Goal: Task Accomplishment & Management: Use online tool/utility

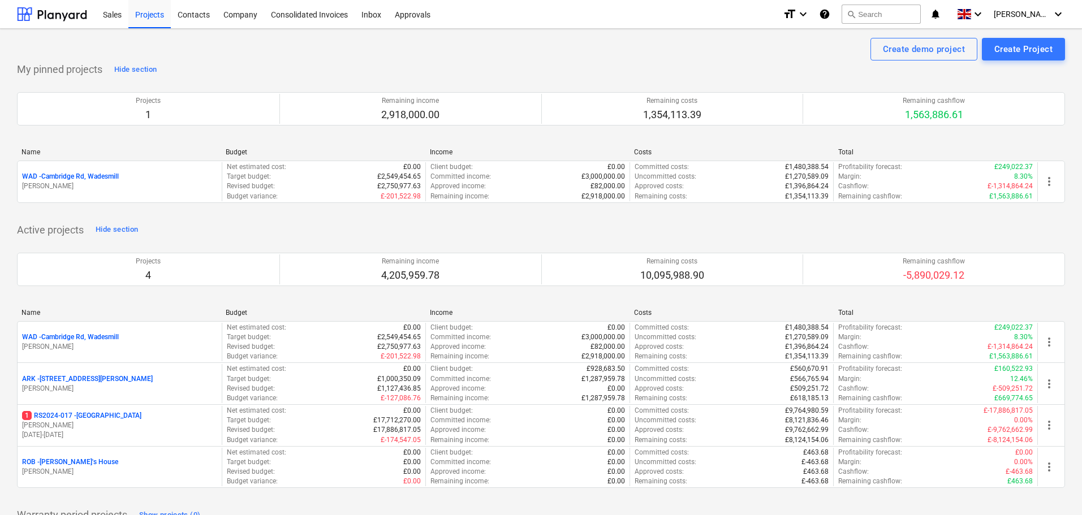
click at [109, 339] on p "WAD - Cambridge Rd, Wadesmill" at bounding box center [70, 337] width 97 height 10
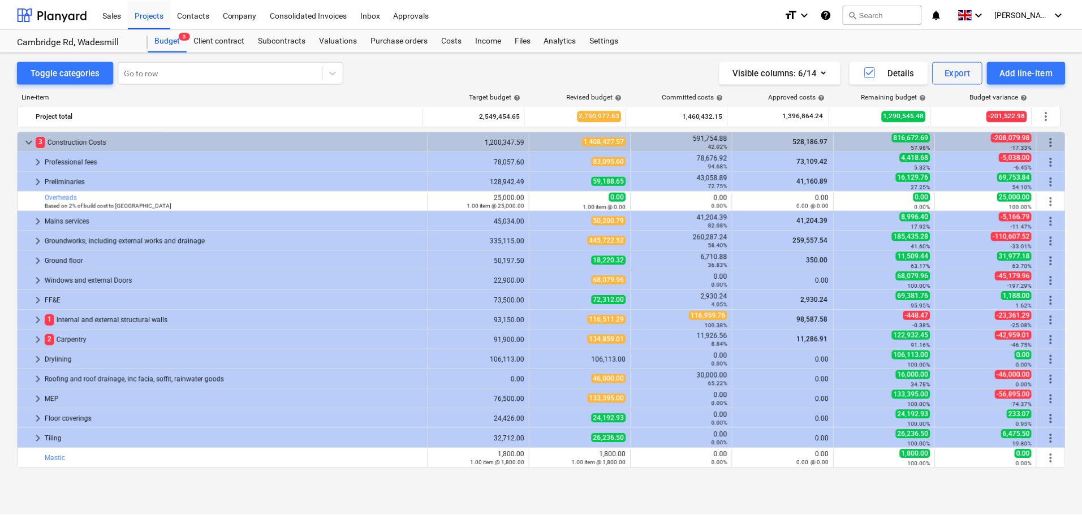
scroll to position [276, 0]
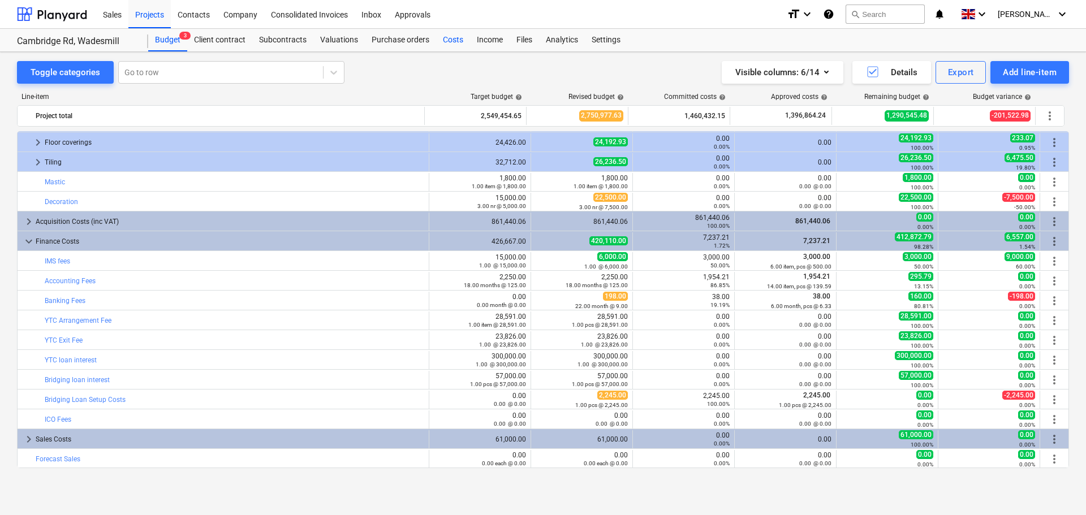
click at [457, 37] on div "Costs" at bounding box center [453, 40] width 34 height 23
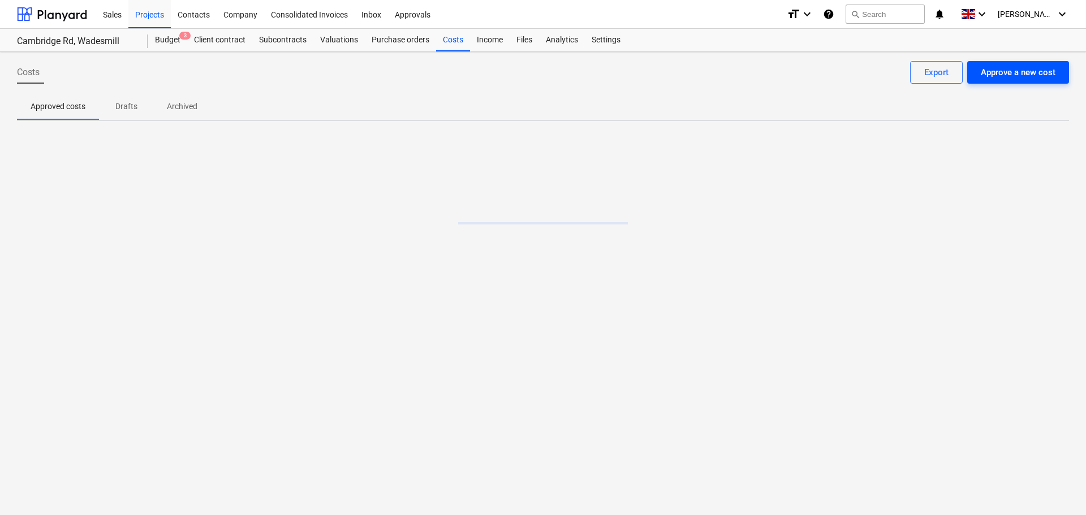
click at [1012, 77] on div "Approve a new cost" at bounding box center [1017, 72] width 75 height 15
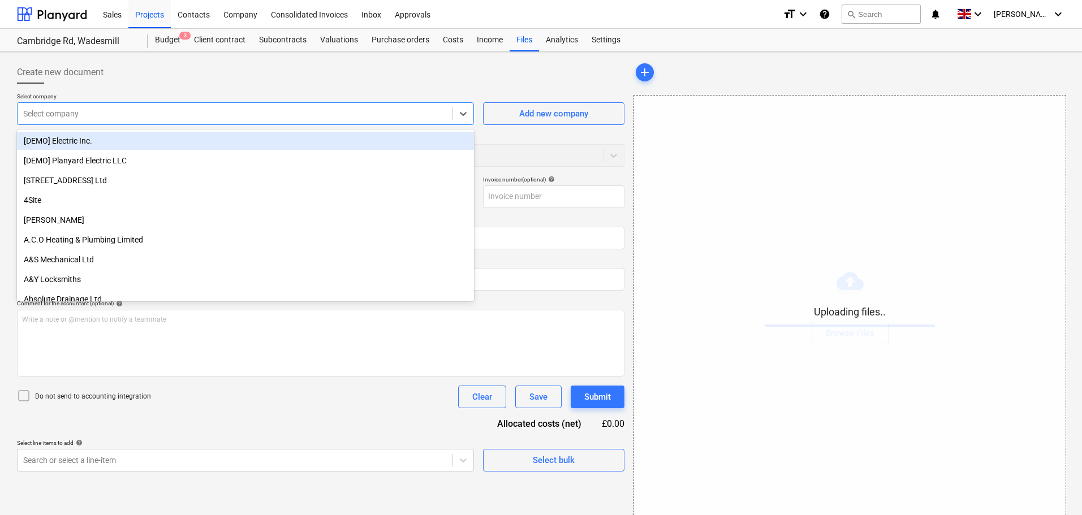
click at [103, 109] on div at bounding box center [234, 113] width 423 height 11
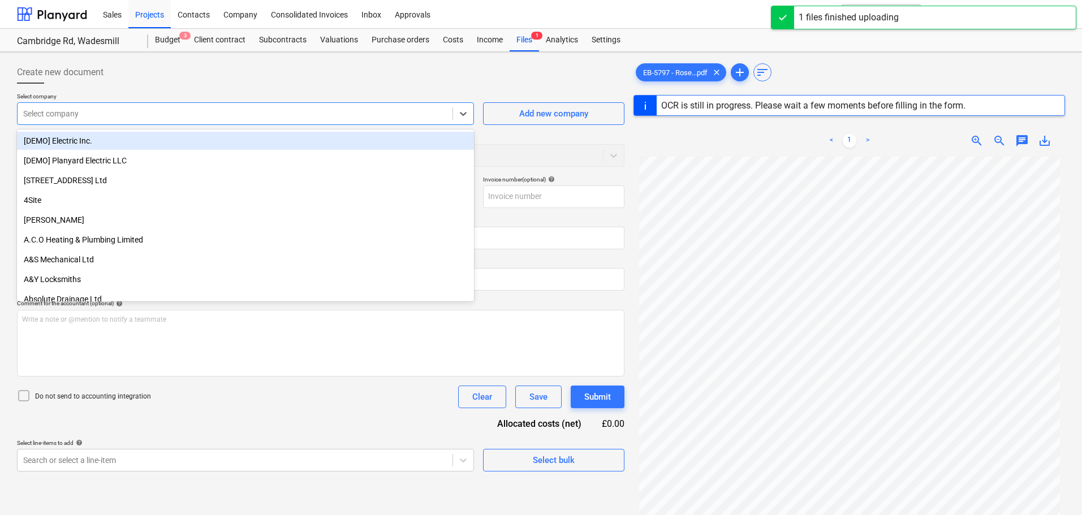
type input "EB-5797"
type input "[DATE]"
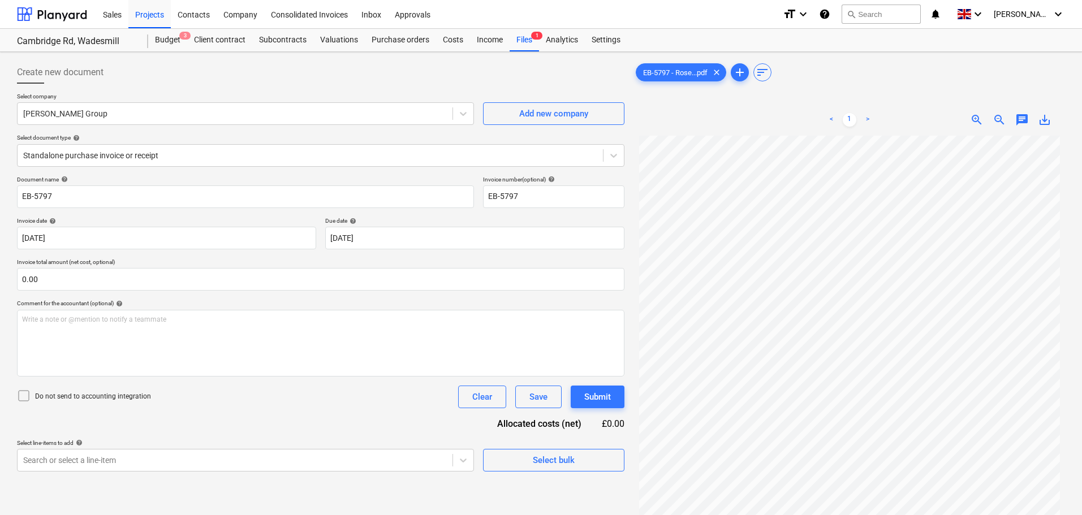
click at [223, 88] on div at bounding box center [320, 88] width 607 height 9
click at [112, 277] on input "text" at bounding box center [320, 279] width 607 height 23
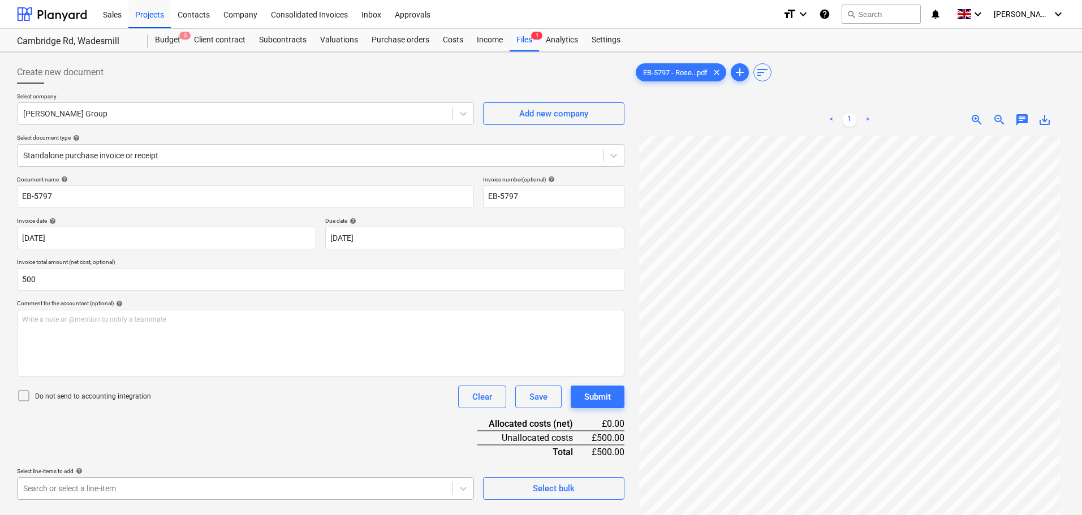
type input "500.00"
click at [193, 491] on body "Sales Projects Contacts Company Consolidated Invoices Inbox Approvals format_si…" at bounding box center [541, 257] width 1082 height 515
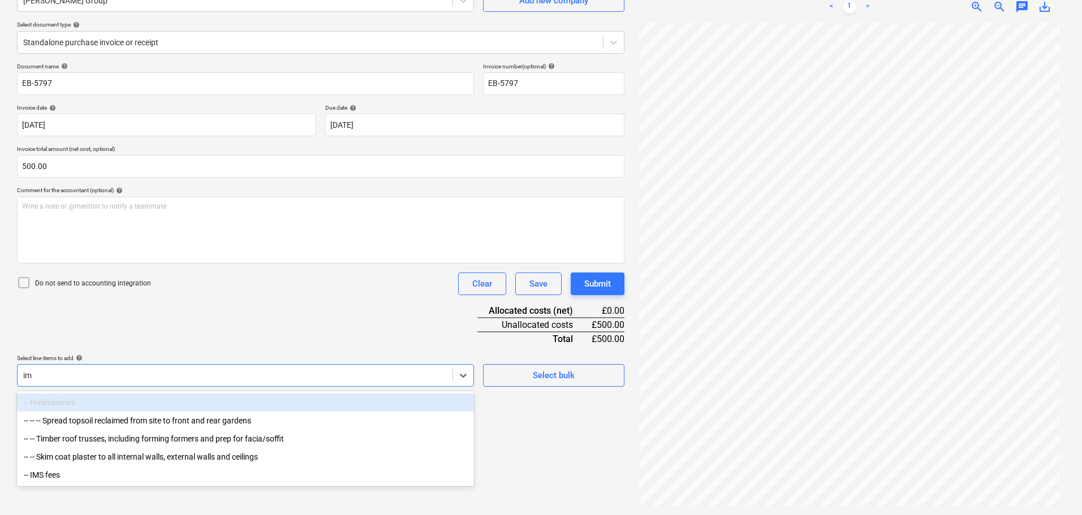
scroll to position [113, 0]
type input "ims"
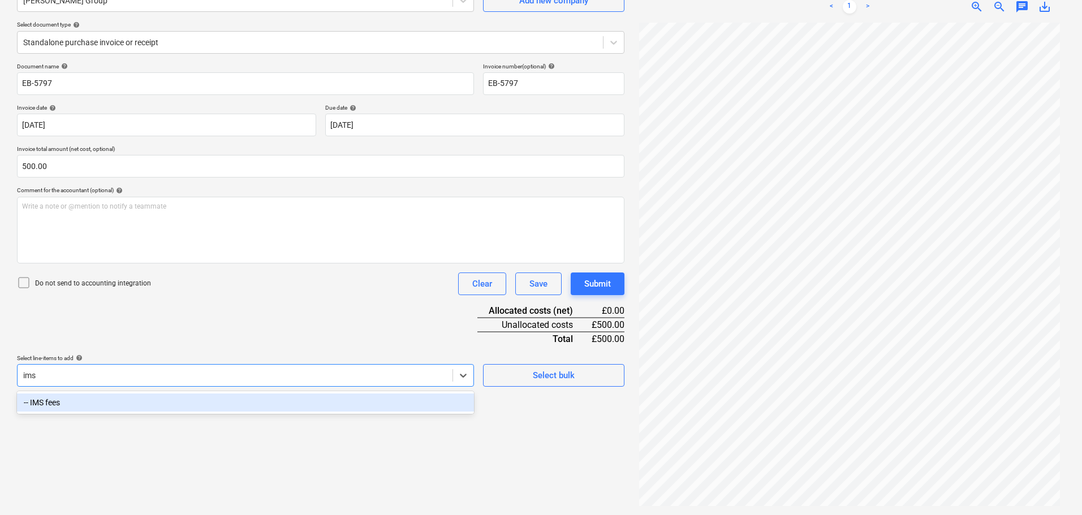
click at [179, 399] on div "-- IMS fees" at bounding box center [245, 403] width 457 height 18
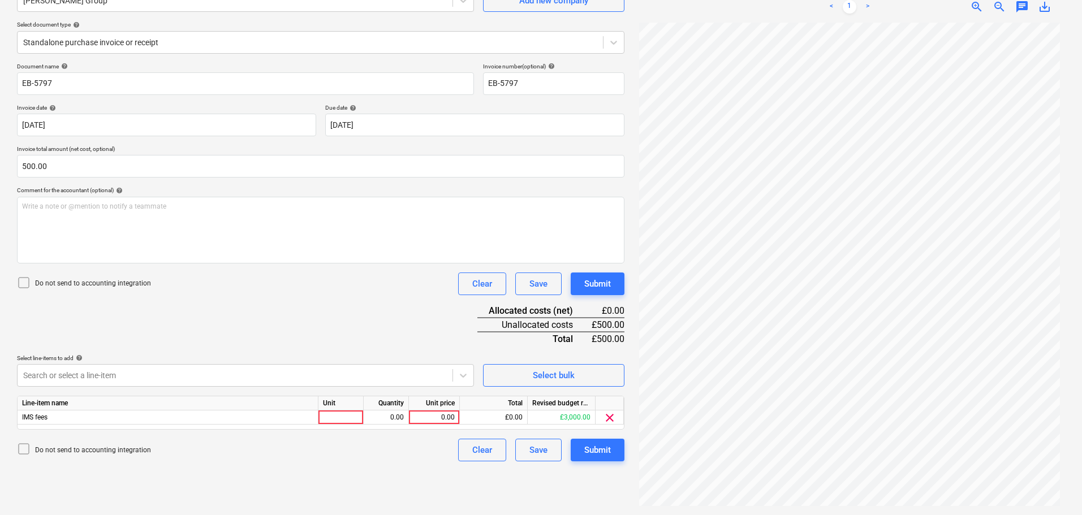
click at [77, 286] on p "Do not send to accounting integration" at bounding box center [93, 284] width 116 height 10
click at [213, 310] on div "Document name help EB-5797 Invoice number (optional) help EB-5797 Invoice date …" at bounding box center [320, 262] width 607 height 399
click at [429, 417] on div "0.00" at bounding box center [433, 417] width 41 height 14
type input "500"
click at [394, 332] on div "Document name help EB-5797 Invoice number (optional) help EB-5797 Invoice date …" at bounding box center [320, 262] width 607 height 399
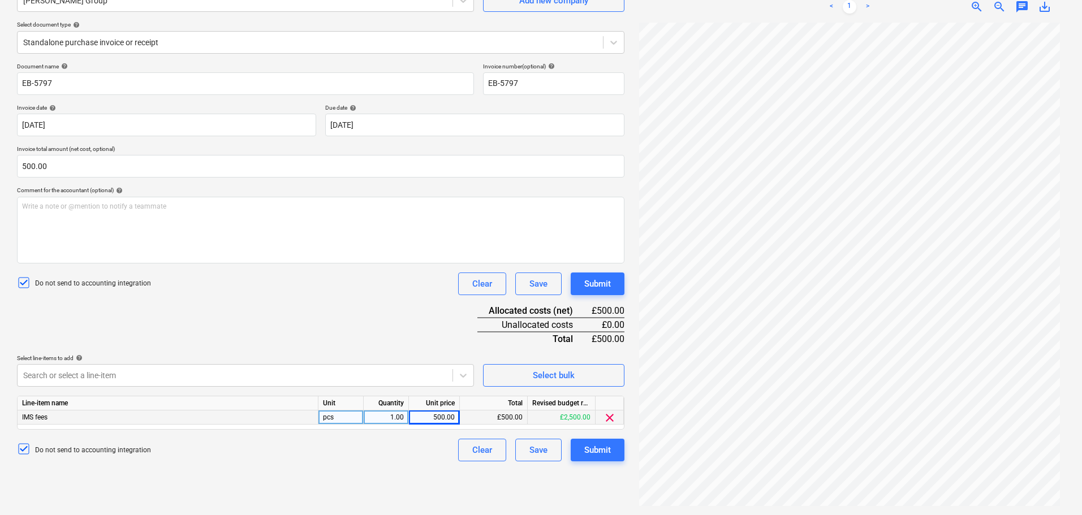
click at [341, 305] on div "Document name help EB-5797 Invoice number (optional) help EB-5797 Invoice date …" at bounding box center [320, 262] width 607 height 399
click at [607, 282] on div "Submit" at bounding box center [597, 283] width 27 height 15
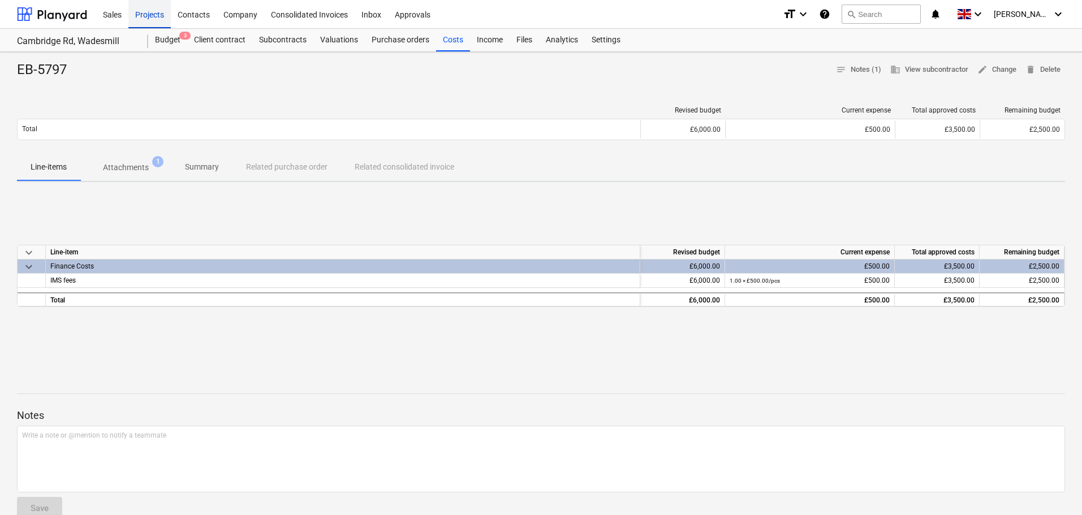
click at [157, 12] on div "Projects" at bounding box center [149, 13] width 42 height 29
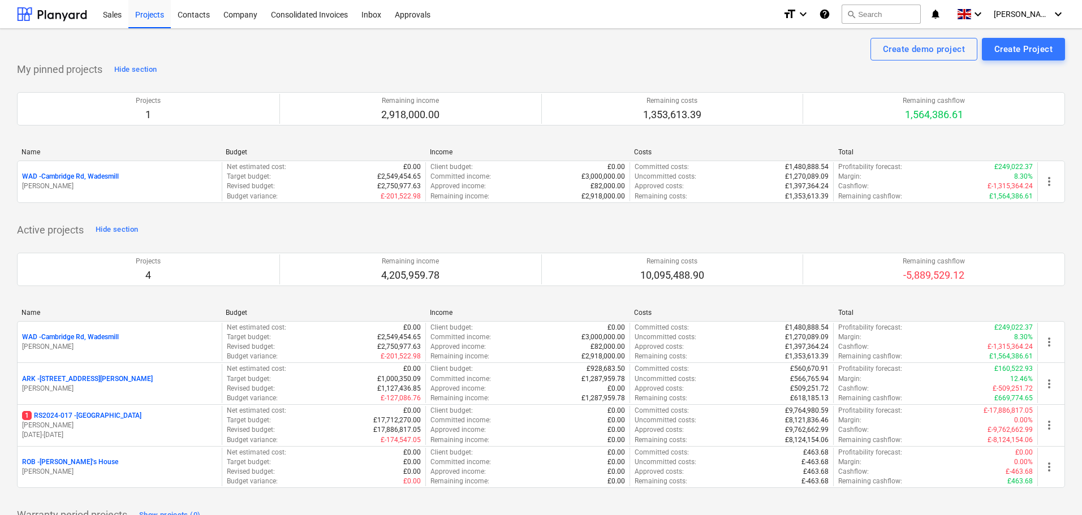
click at [85, 377] on p "ARK - 2 Galley [PERSON_NAME]" at bounding box center [87, 379] width 131 height 10
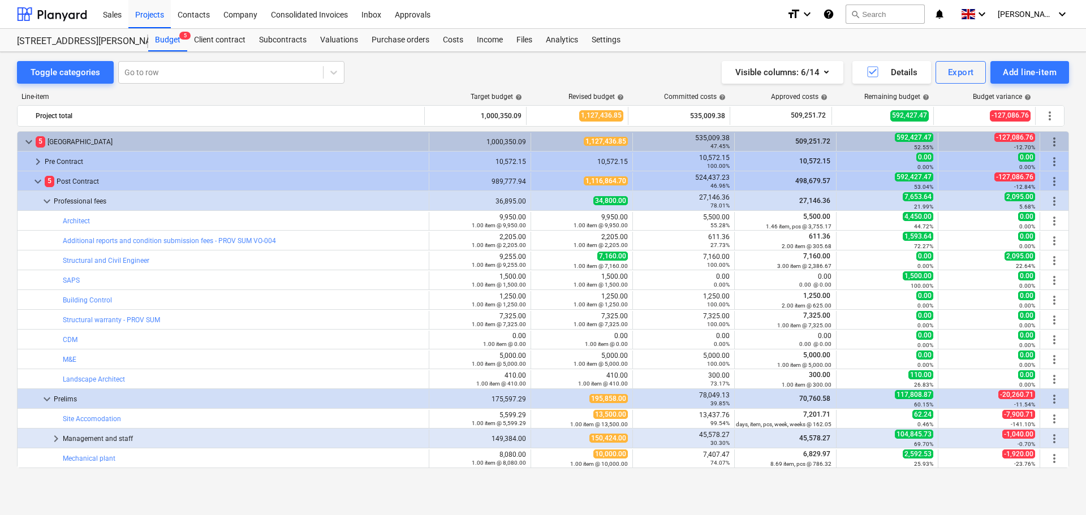
click at [448, 42] on div "Costs" at bounding box center [453, 40] width 34 height 23
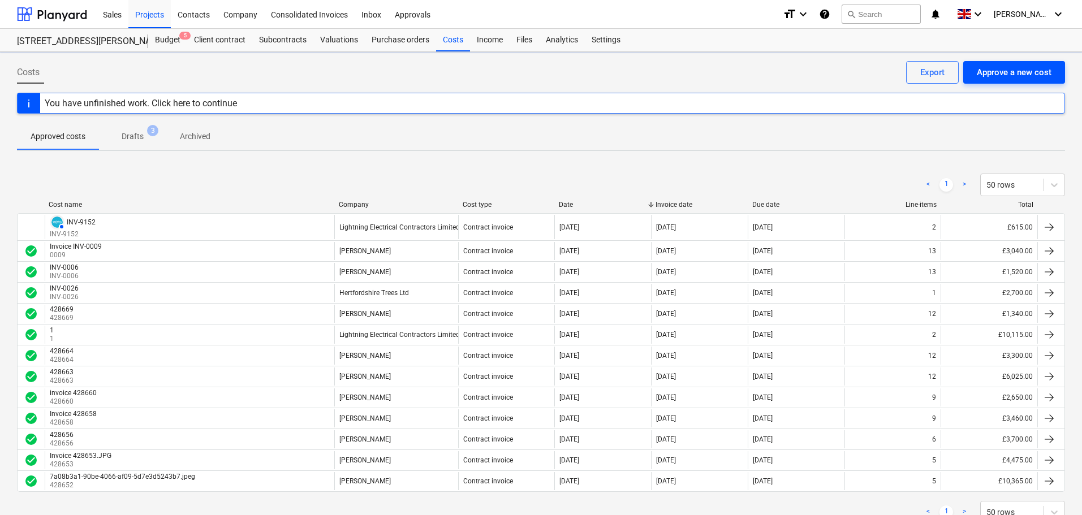
click at [1022, 70] on div "Approve a new cost" at bounding box center [1013, 72] width 75 height 15
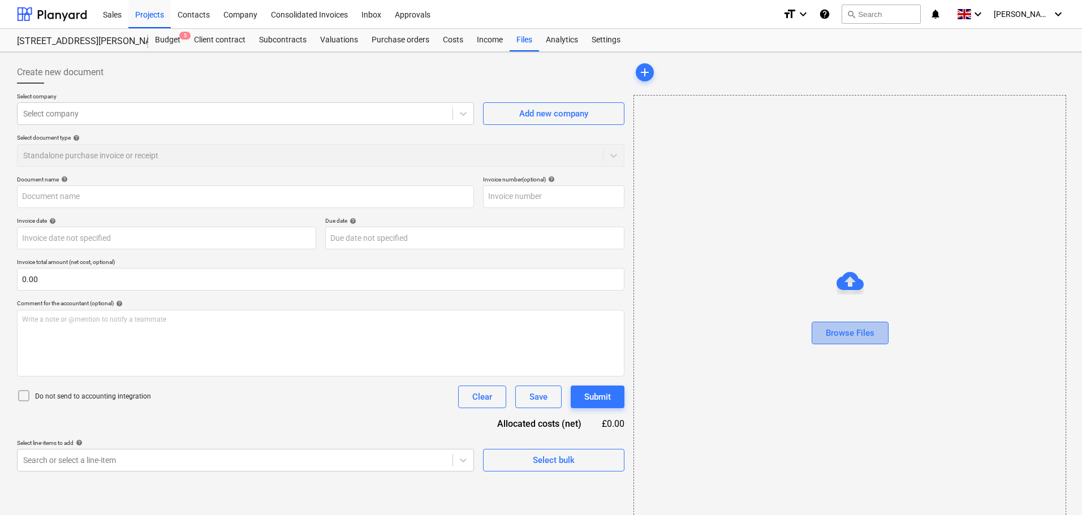
click at [842, 334] on div "Browse Files" at bounding box center [849, 333] width 49 height 15
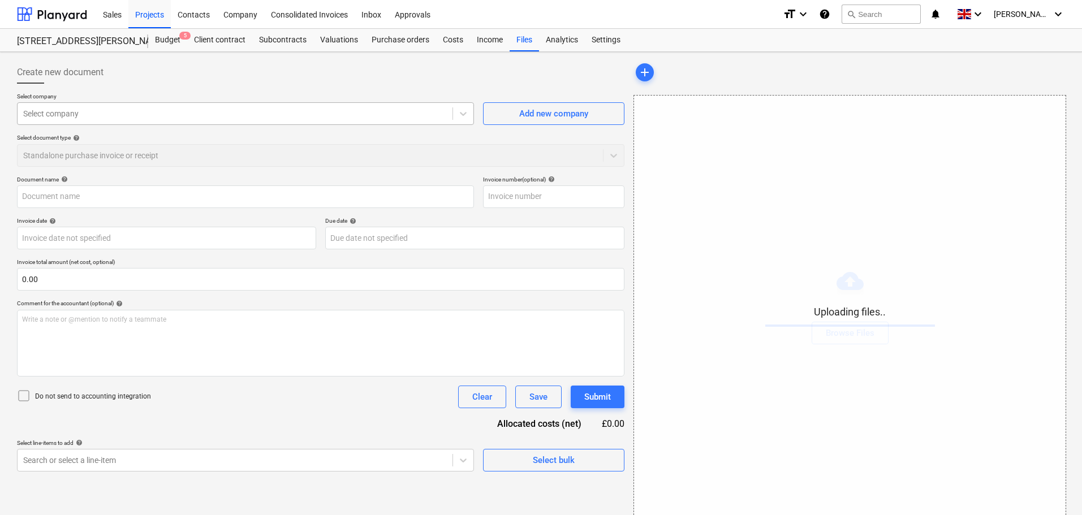
type input "orbital.jpg"
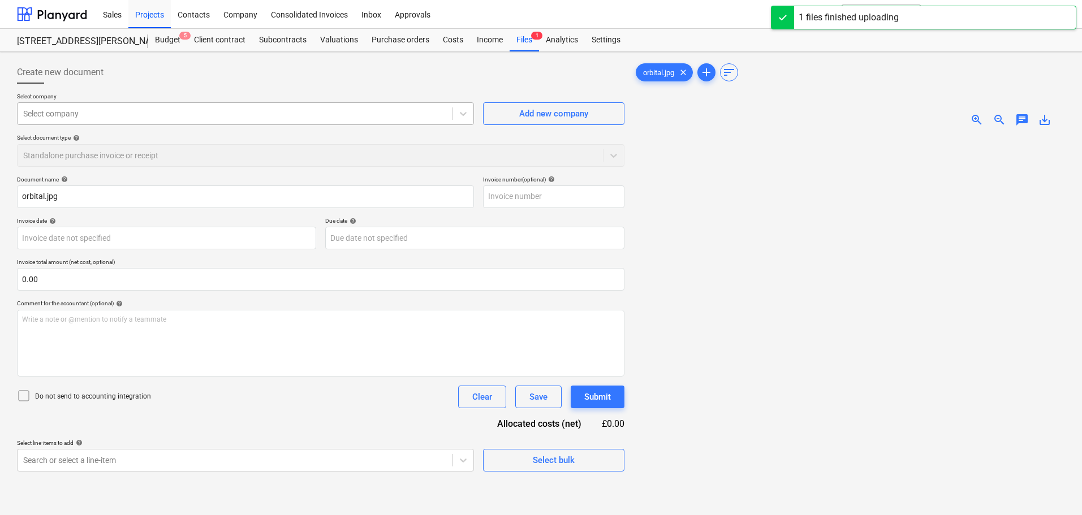
click at [78, 113] on div at bounding box center [234, 113] width 423 height 11
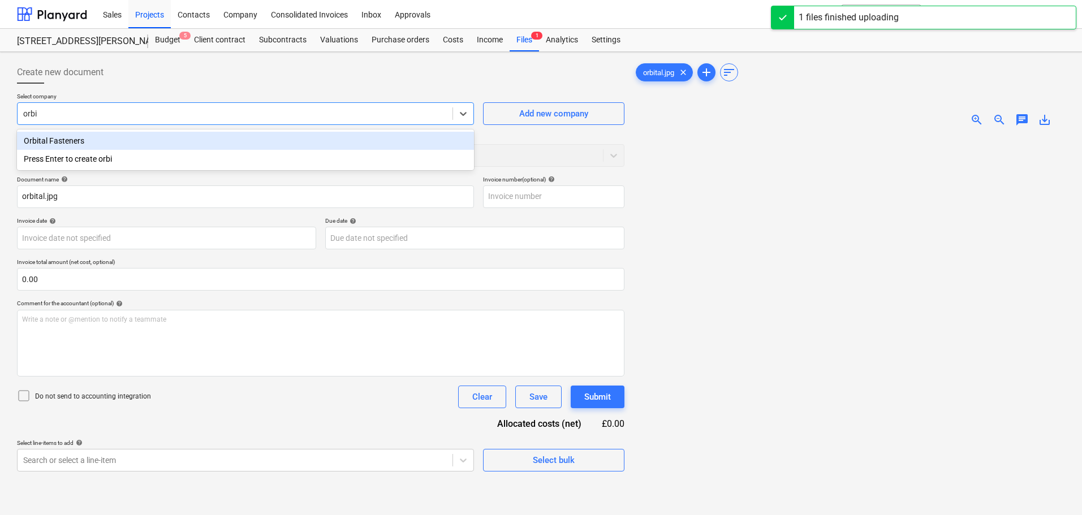
type input "orbit"
click at [83, 137] on div "Orbital Fasteners" at bounding box center [245, 141] width 457 height 18
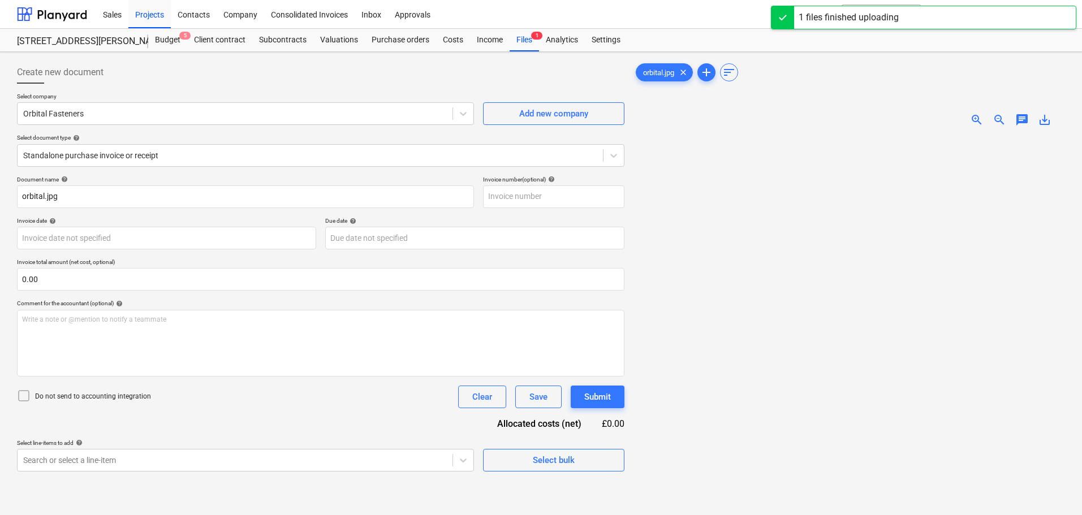
click at [150, 93] on p "Select company" at bounding box center [245, 98] width 457 height 10
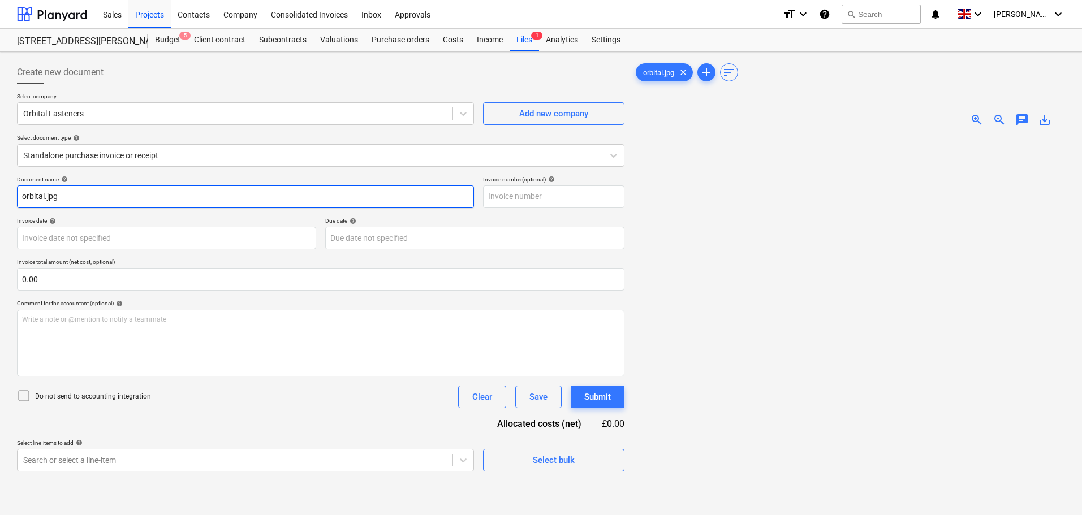
click at [98, 195] on input "orbital.jpg" at bounding box center [245, 196] width 457 height 23
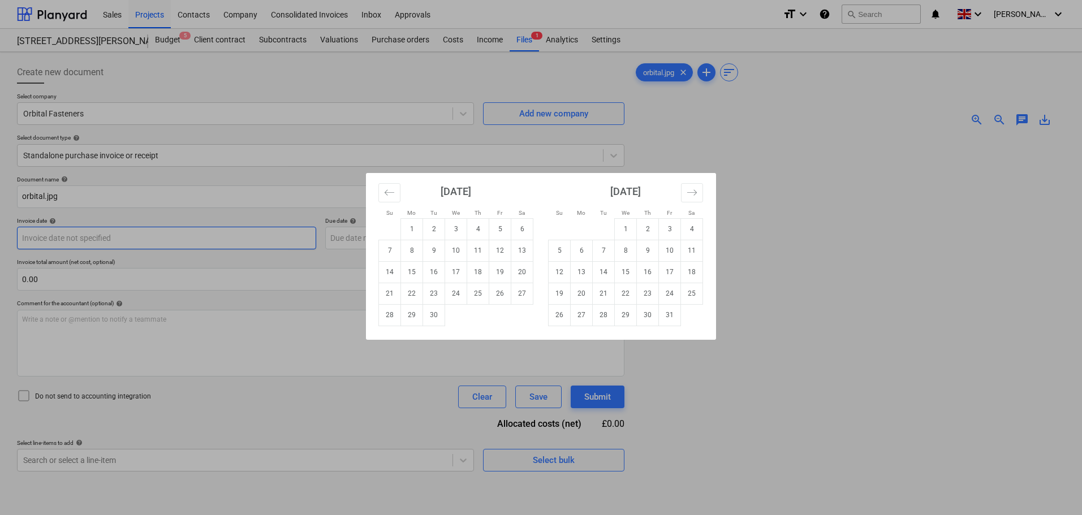
click at [97, 237] on body "Sales Projects Contacts Company Consolidated Invoices Inbox Approvals format_si…" at bounding box center [541, 257] width 1082 height 515
click at [416, 317] on td "29" at bounding box center [412, 314] width 22 height 21
type input "[DATE]"
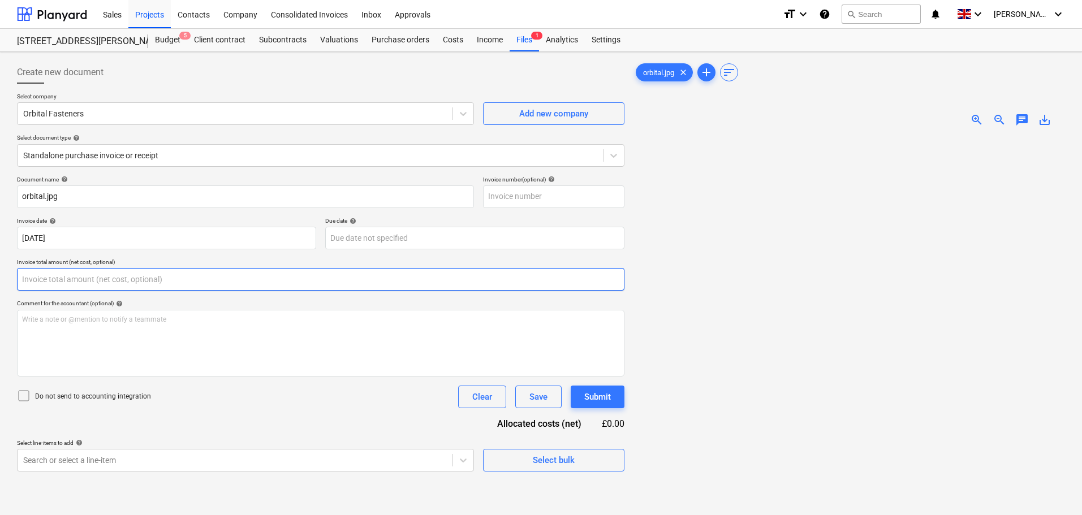
click at [54, 276] on input "text" at bounding box center [320, 279] width 607 height 23
type input "0.00"
click at [54, 284] on input "text" at bounding box center [320, 279] width 607 height 23
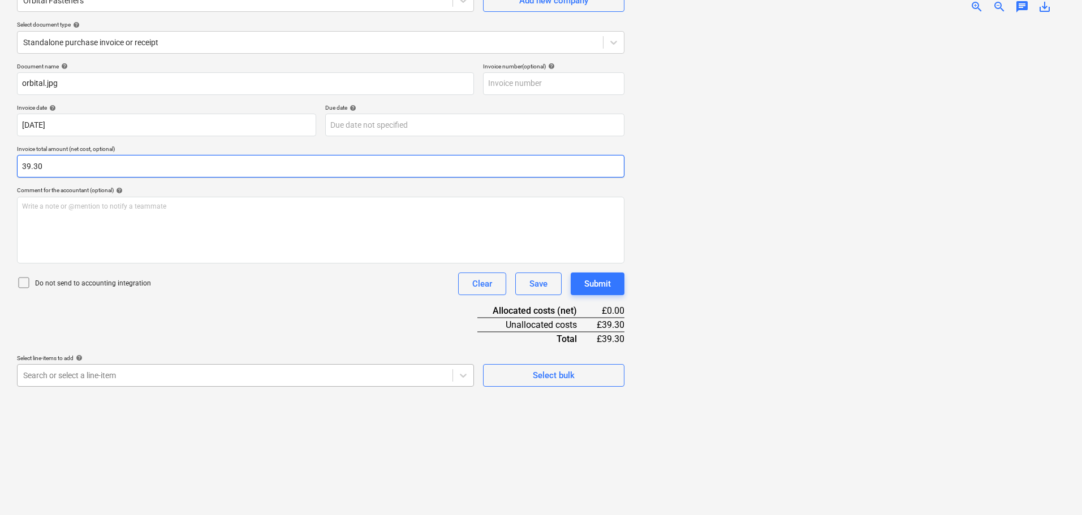
type input "39.30"
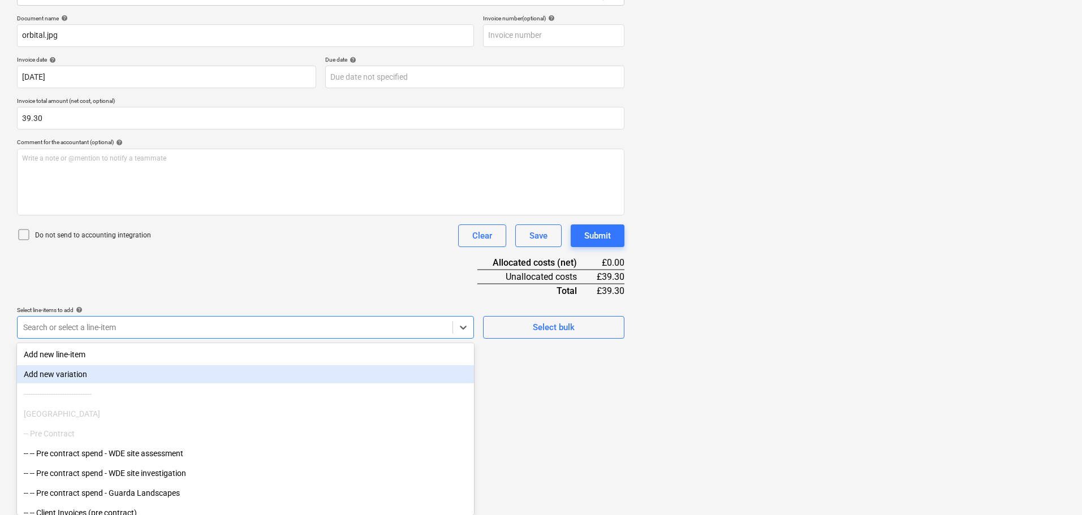
click at [100, 354] on body "Sales Projects Contacts Company Consolidated Invoices Inbox Approvals format_si…" at bounding box center [541, 96] width 1082 height 515
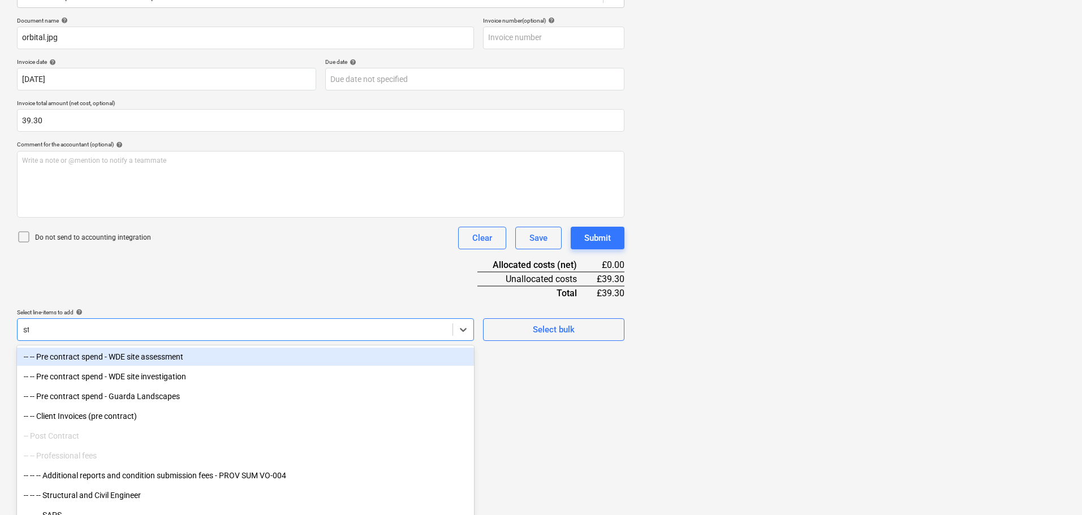
scroll to position [113, 0]
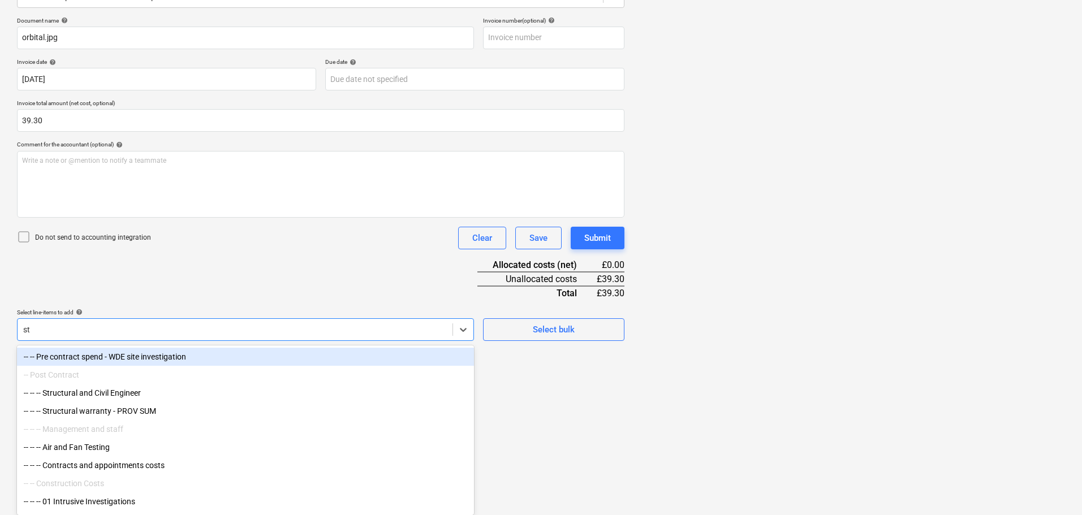
type input "s"
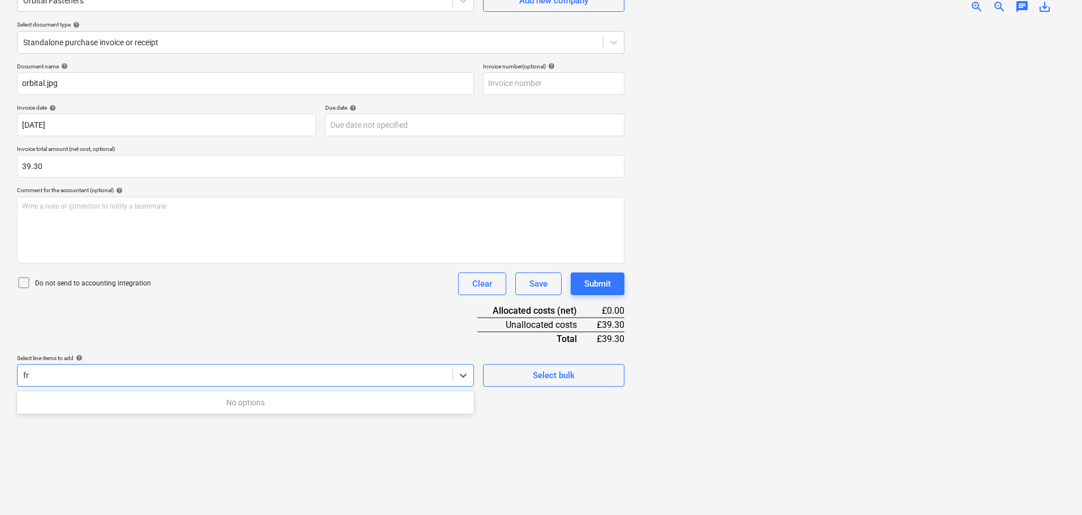
type input "f"
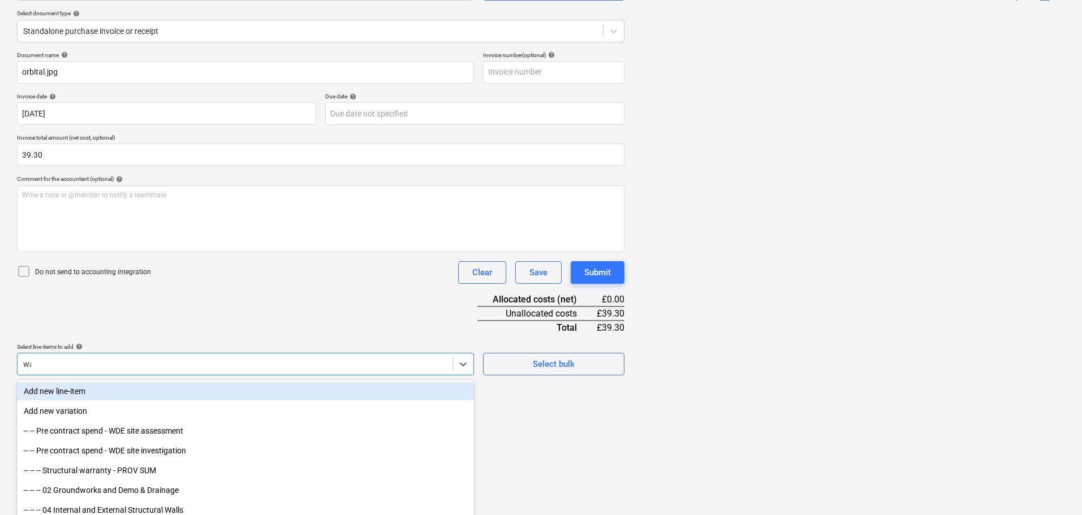
type input "wal"
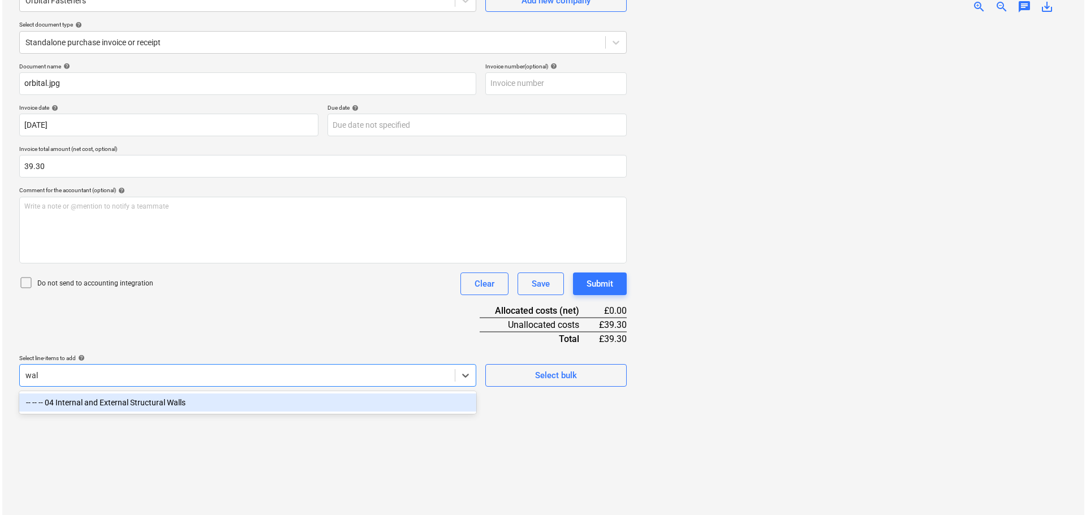
scroll to position [113, 0]
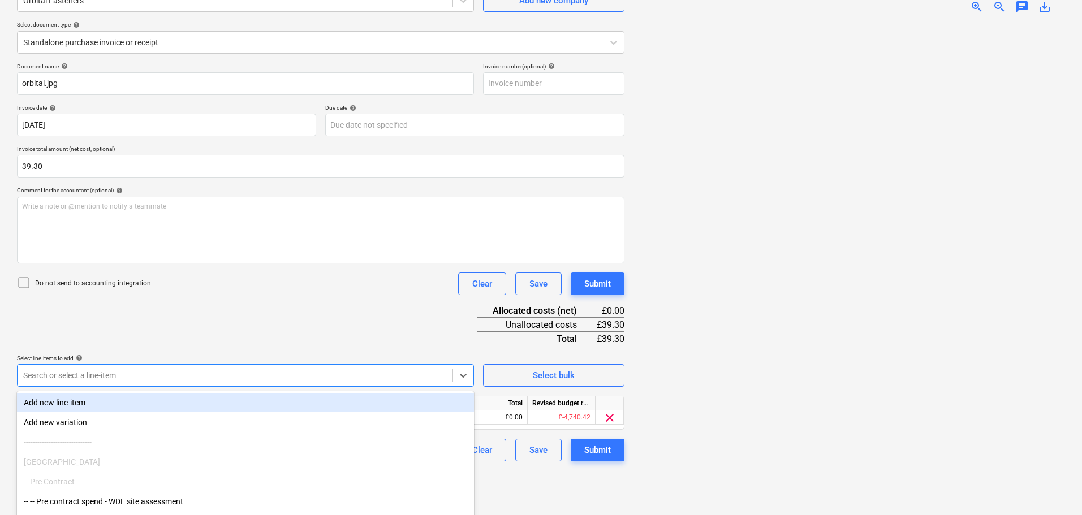
click at [323, 322] on div "Document name help orbital.jpg Invoice number (optional) help Invoice date help…" at bounding box center [320, 262] width 607 height 399
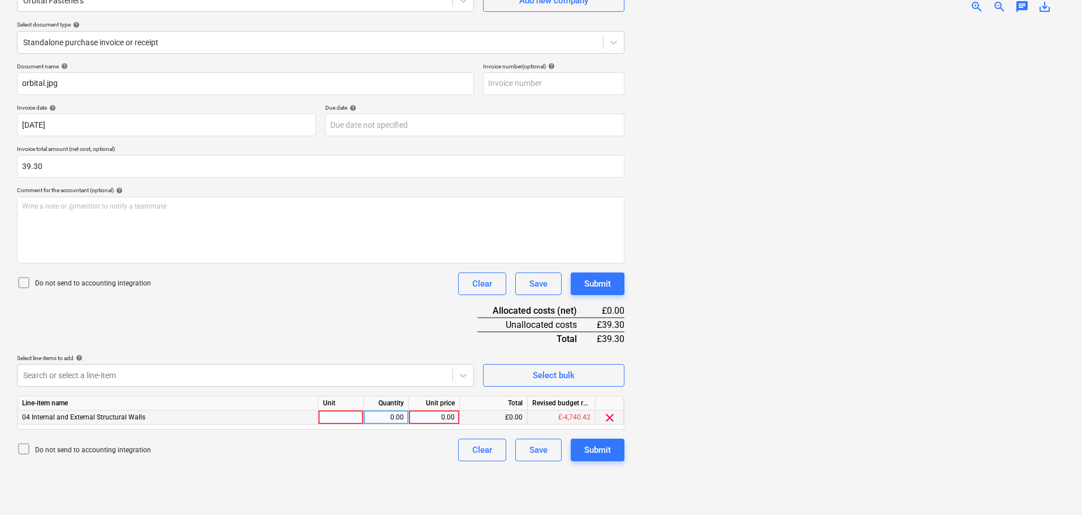
click at [447, 417] on div "0.00" at bounding box center [433, 417] width 41 height 14
type input "39.30"
click at [603, 281] on div "Submit" at bounding box center [597, 283] width 27 height 15
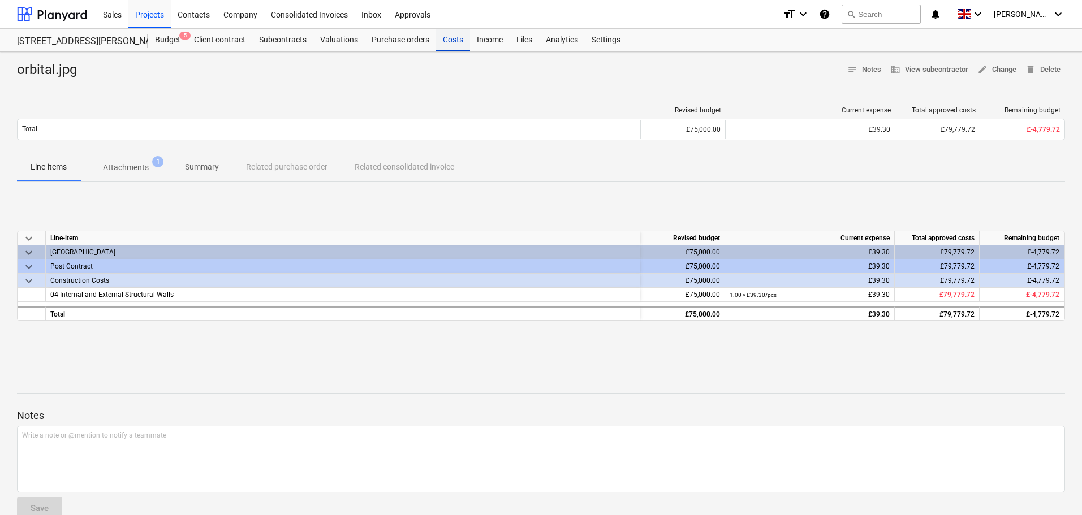
click at [451, 39] on div "Costs" at bounding box center [453, 40] width 34 height 23
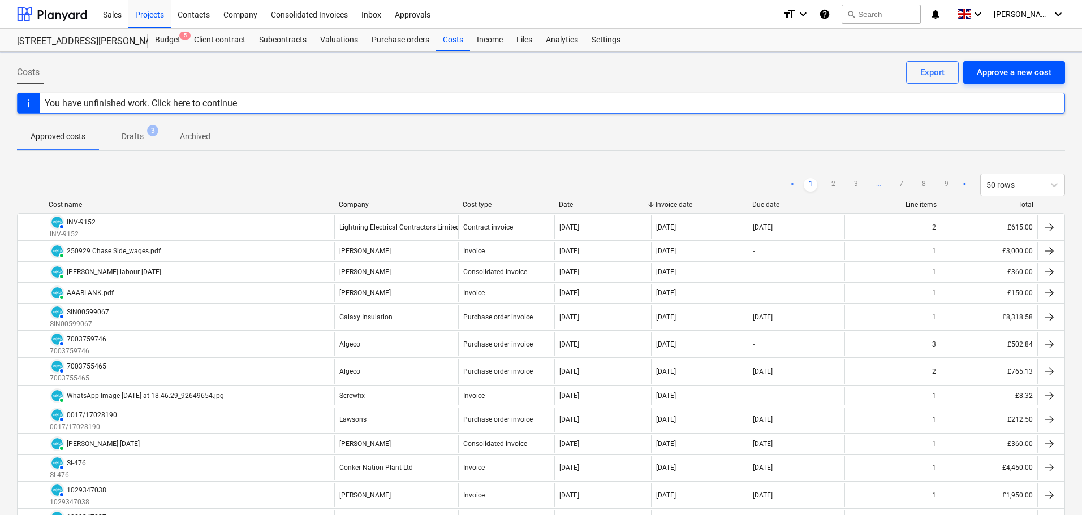
click at [1031, 67] on div "Approve a new cost" at bounding box center [1013, 72] width 75 height 15
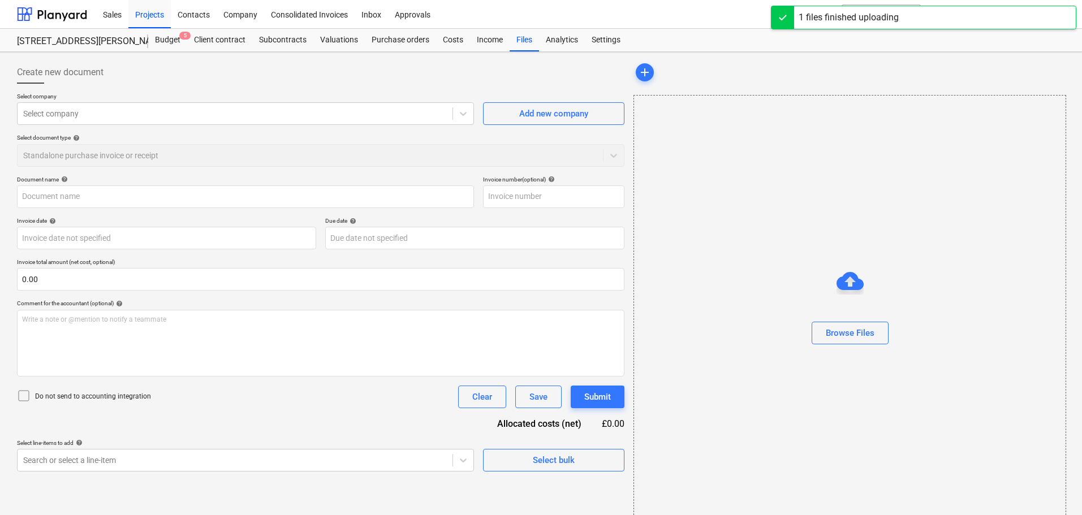
type input "Invoice Cerb - 005099.pdf"
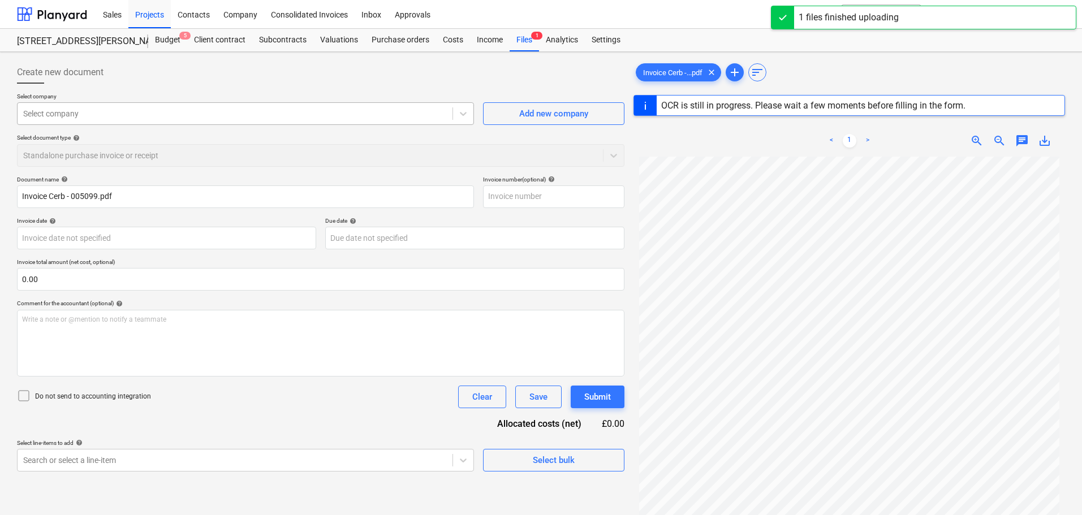
click at [96, 116] on div at bounding box center [234, 113] width 423 height 11
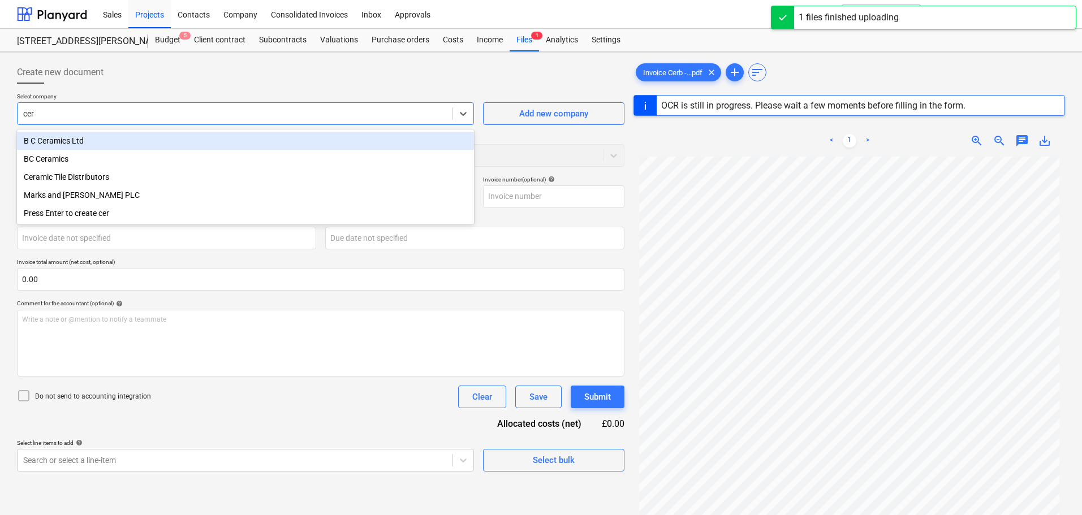
type input "cerb"
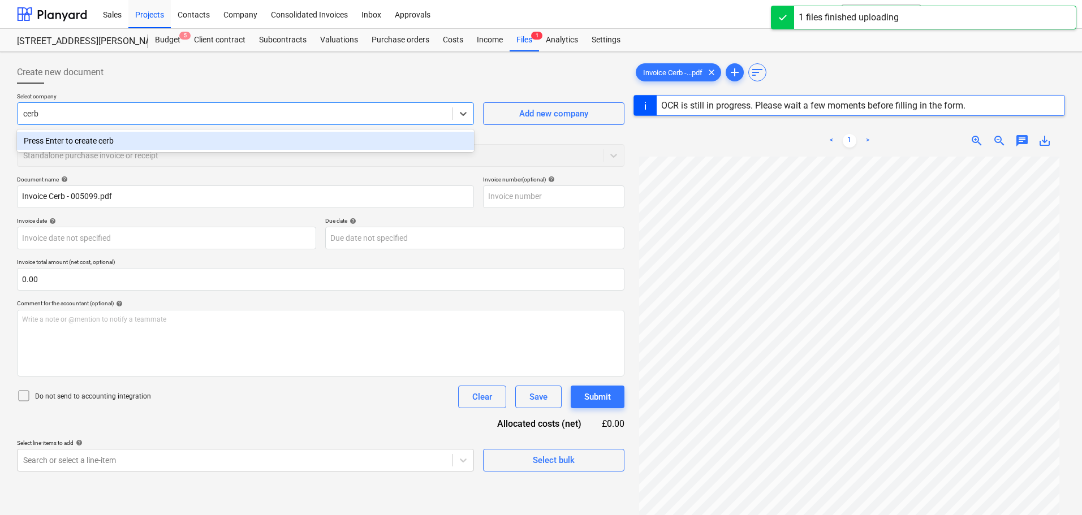
type input "Cerb-005099"
type input "[DATE]"
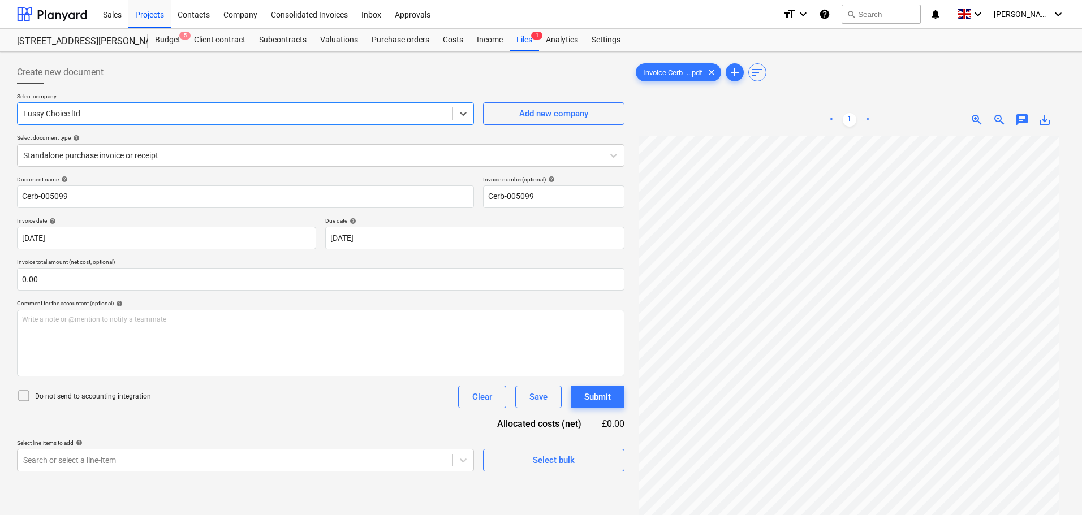
drag, startPoint x: 49, startPoint y: 116, endPoint x: -58, endPoint y: 115, distance: 106.3
click at [0, 115] on html "Sales Projects Contacts Company Consolidated Invoices Inbox Approvals format_si…" at bounding box center [541, 257] width 1082 height 515
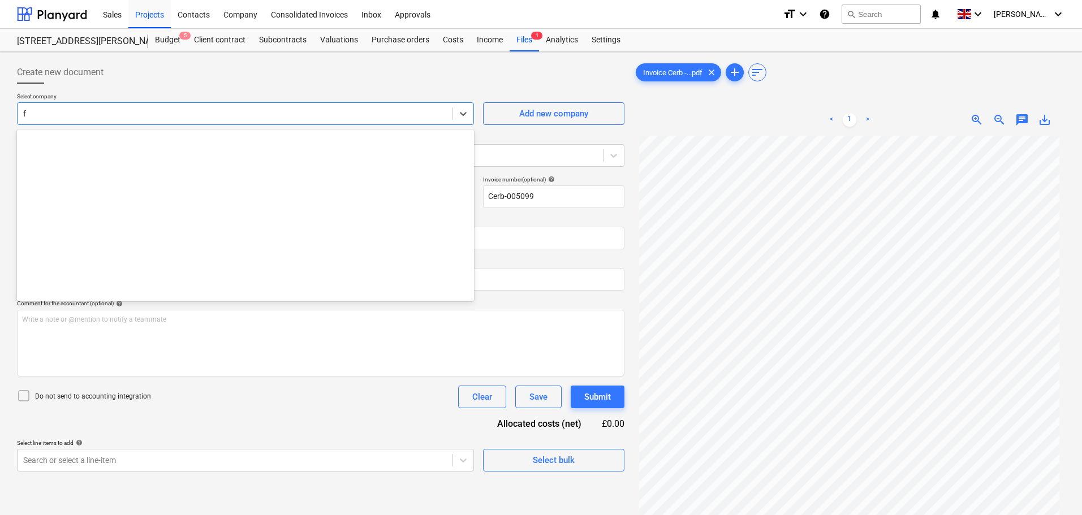
scroll to position [1849, 0]
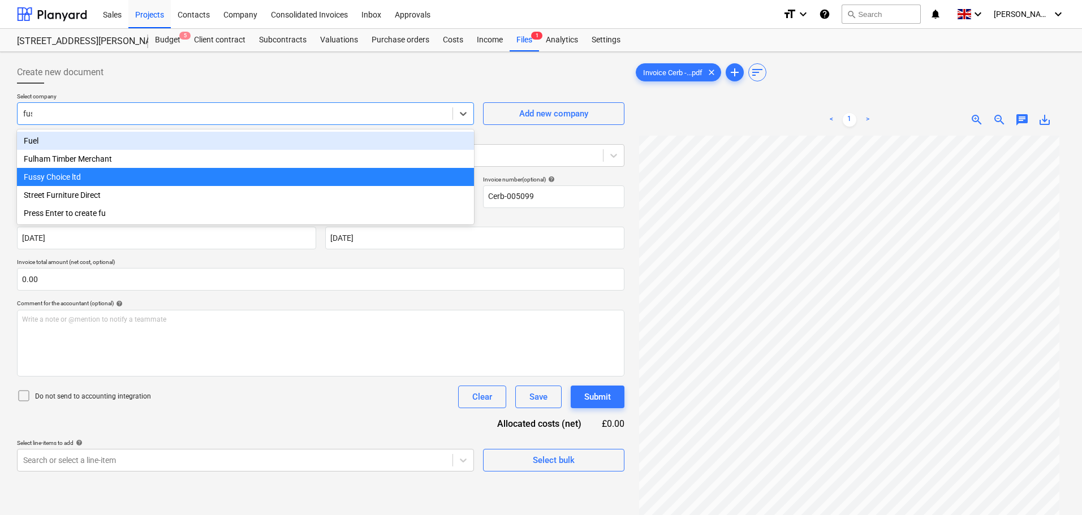
type input "fuss"
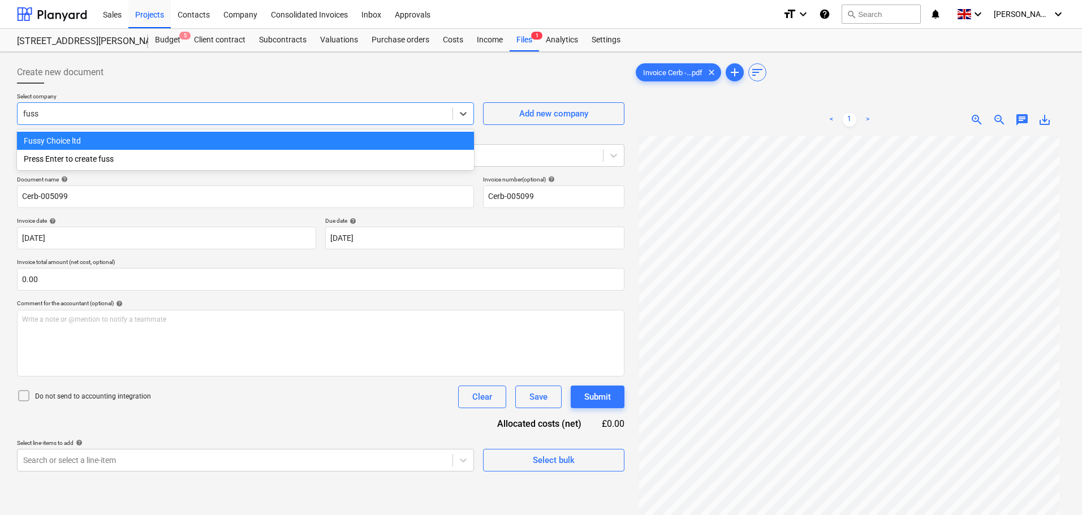
click at [91, 144] on div "Fussy Choice ltd" at bounding box center [245, 141] width 457 height 18
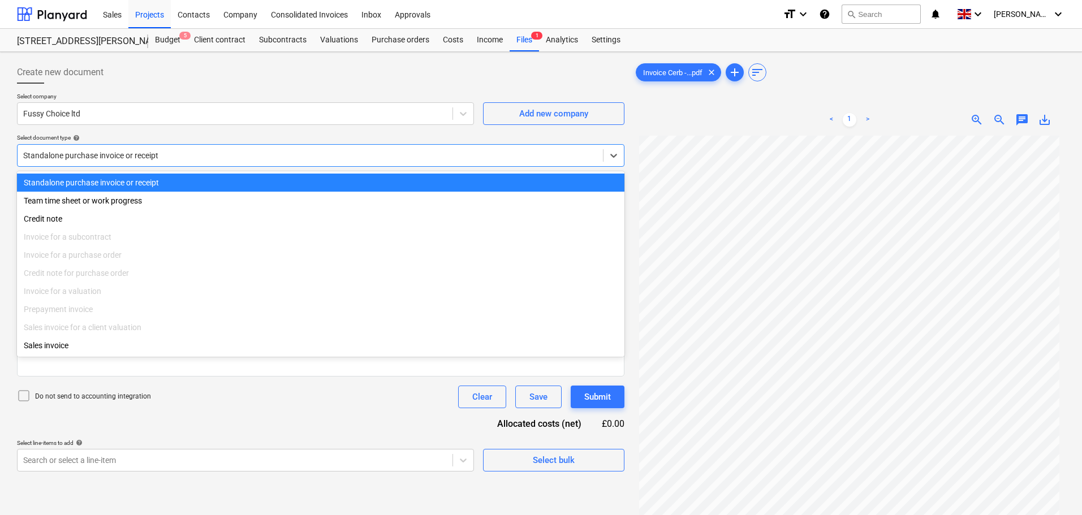
click at [107, 157] on div at bounding box center [310, 155] width 574 height 11
click at [109, 154] on div at bounding box center [310, 155] width 574 height 11
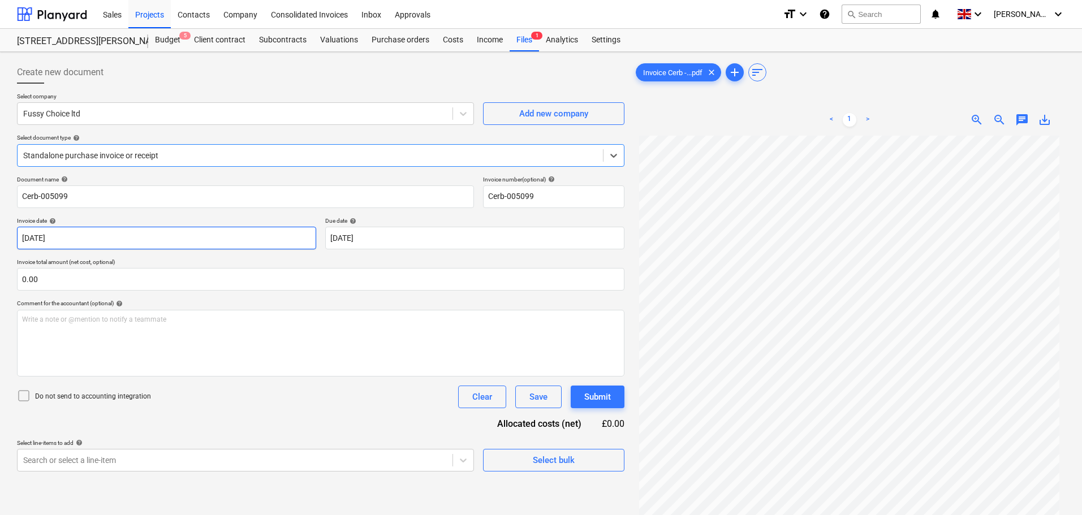
click at [87, 238] on body "Sales Projects Contacts Company Consolidated Invoices Inbox Approvals format_si…" at bounding box center [541, 257] width 1082 height 515
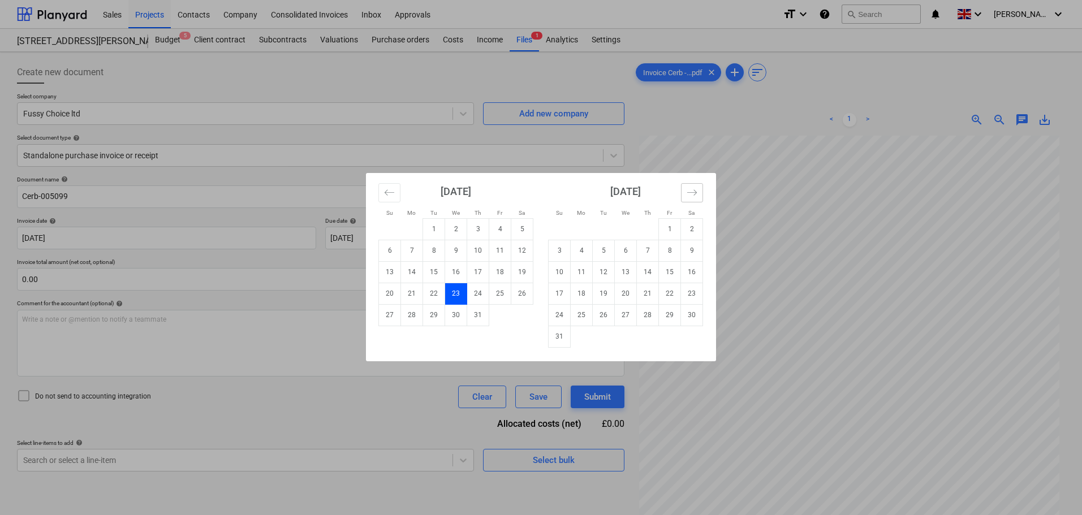
click at [689, 194] on icon "Move forward to switch to the next month." at bounding box center [691, 192] width 11 height 11
click at [605, 319] on td "30" at bounding box center [604, 314] width 22 height 21
type input "[DATE]"
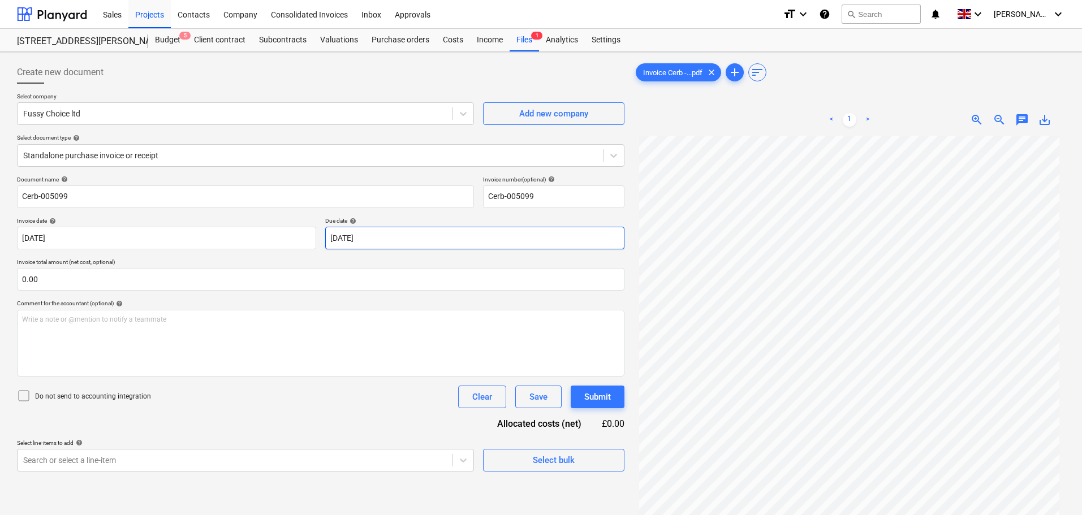
click at [375, 235] on body "Sales Projects Contacts Company Consolidated Invoices Inbox Approvals format_si…" at bounding box center [541, 257] width 1082 height 515
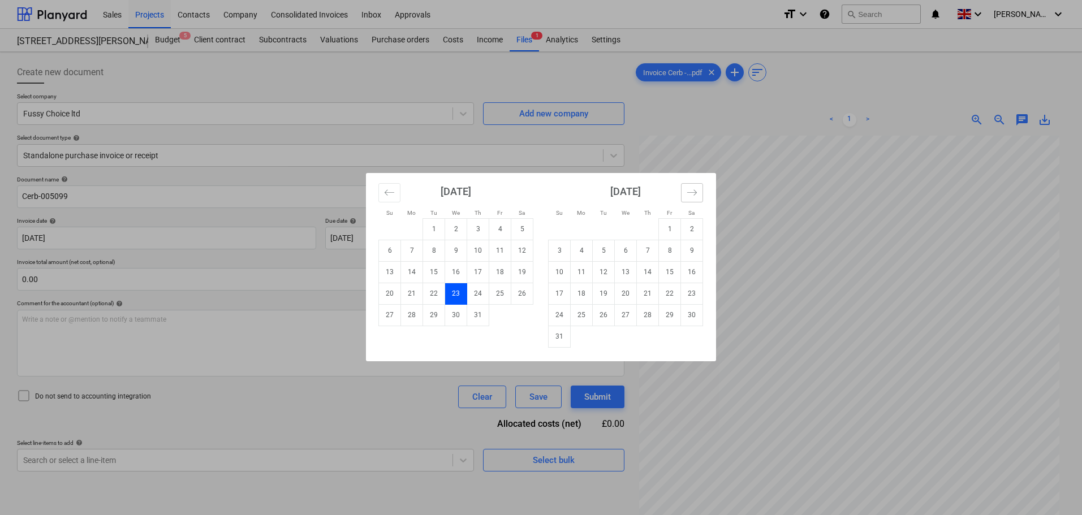
click at [693, 192] on icon "Move forward to switch to the next month." at bounding box center [692, 192] width 10 height 6
click at [695, 191] on icon "Move forward to switch to the next month." at bounding box center [692, 192] width 10 height 6
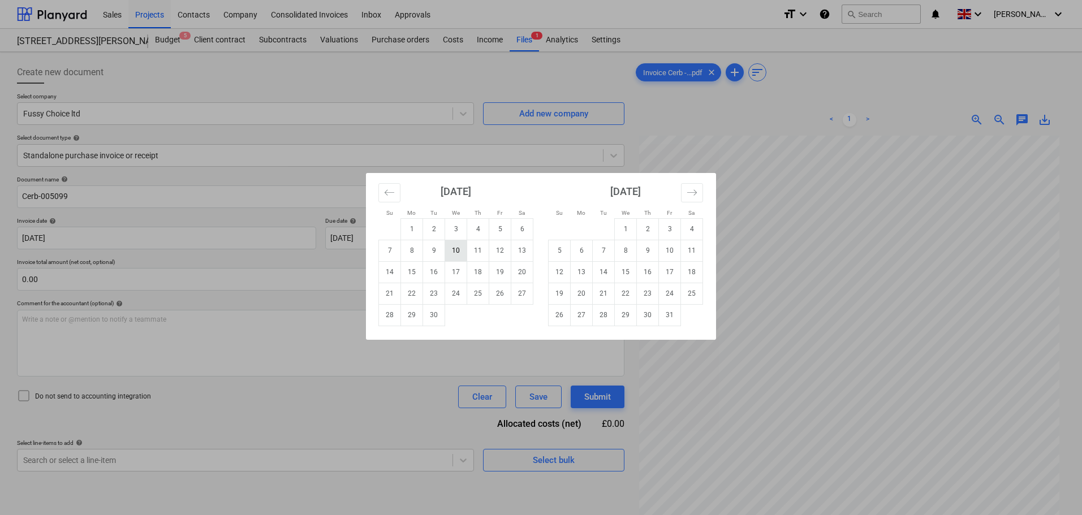
click at [461, 249] on td "10" at bounding box center [456, 250] width 22 height 21
type input "[DATE]"
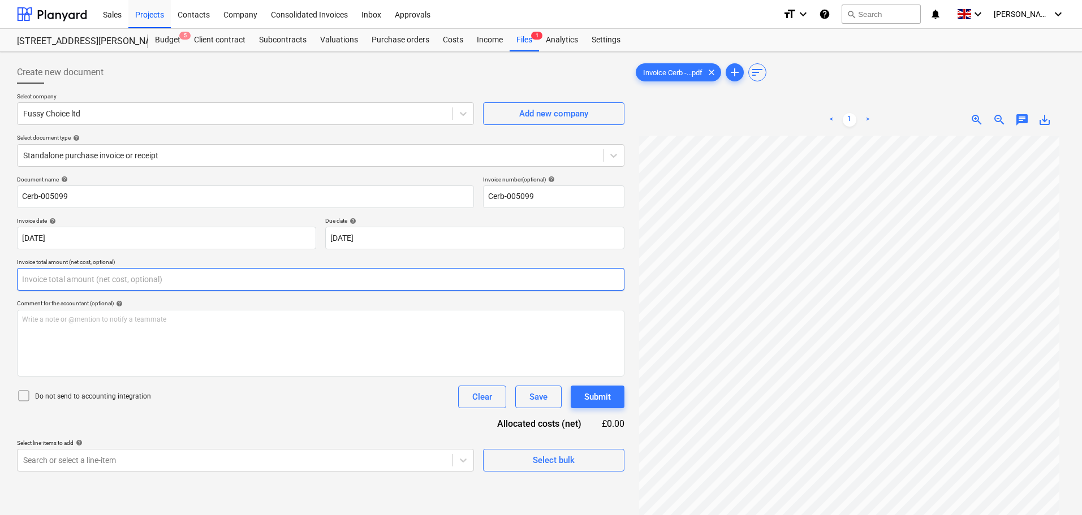
click at [48, 278] on input "text" at bounding box center [320, 279] width 607 height 23
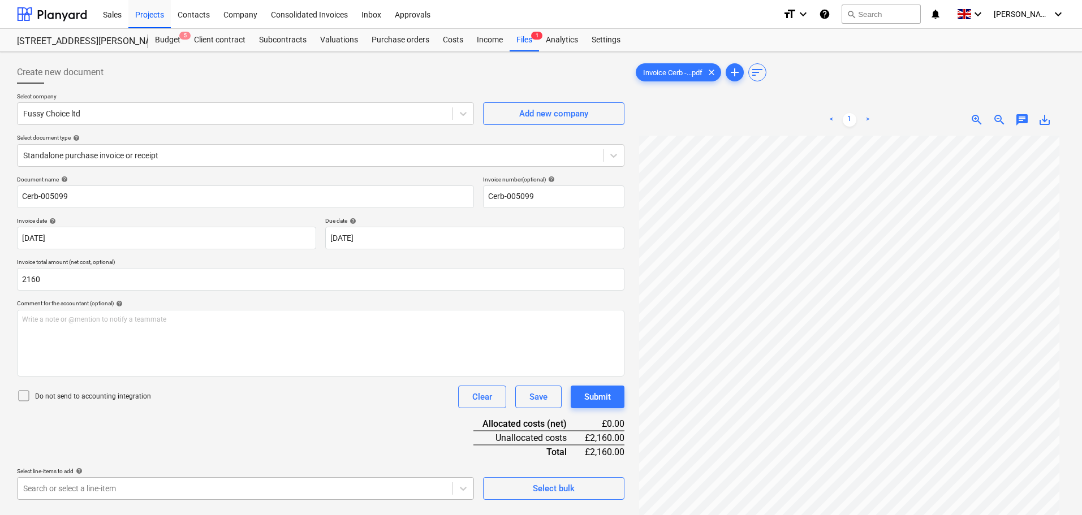
type input "2,160.00"
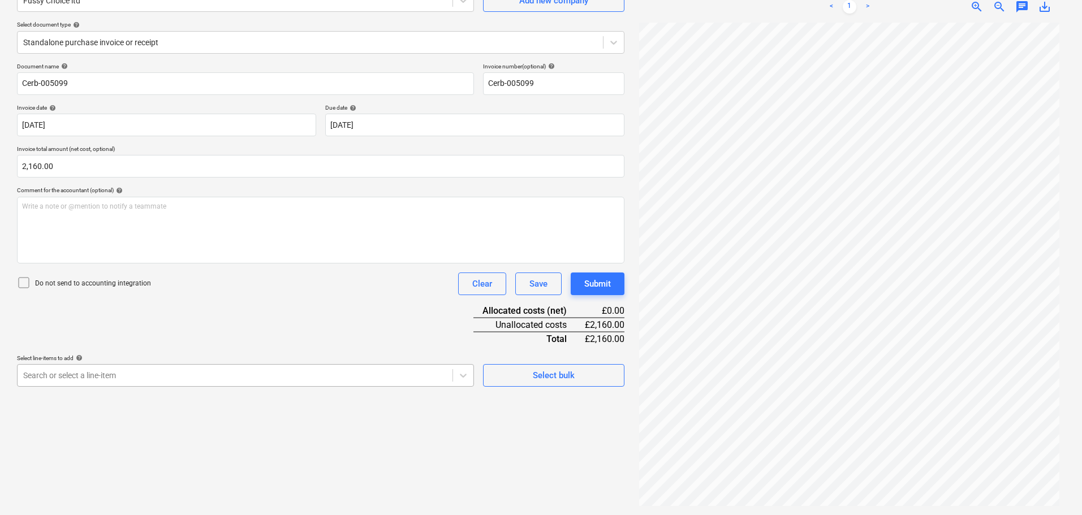
click at [90, 402] on body "Sales Projects Contacts Company Consolidated Invoices Inbox Approvals format_si…" at bounding box center [541, 144] width 1082 height 515
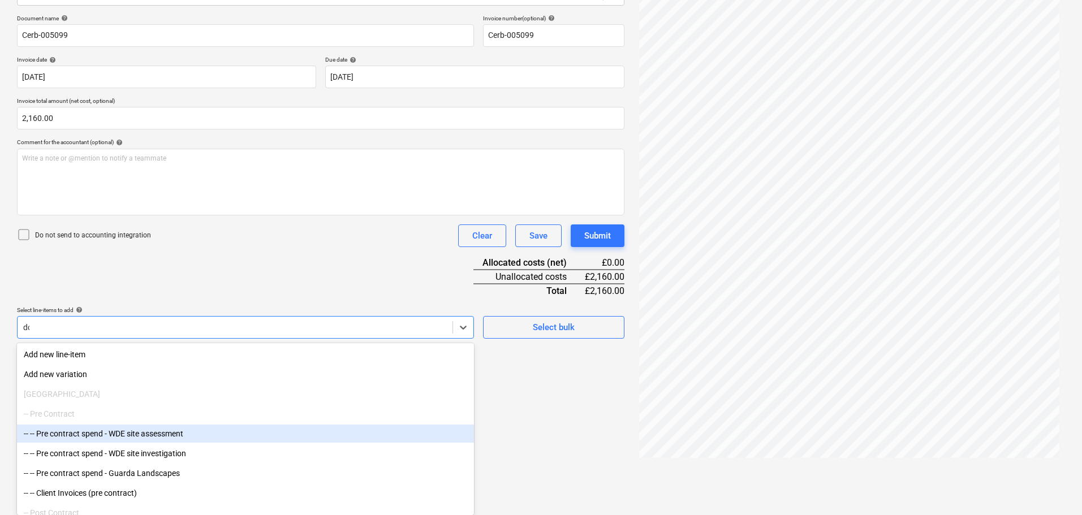
scroll to position [113, 0]
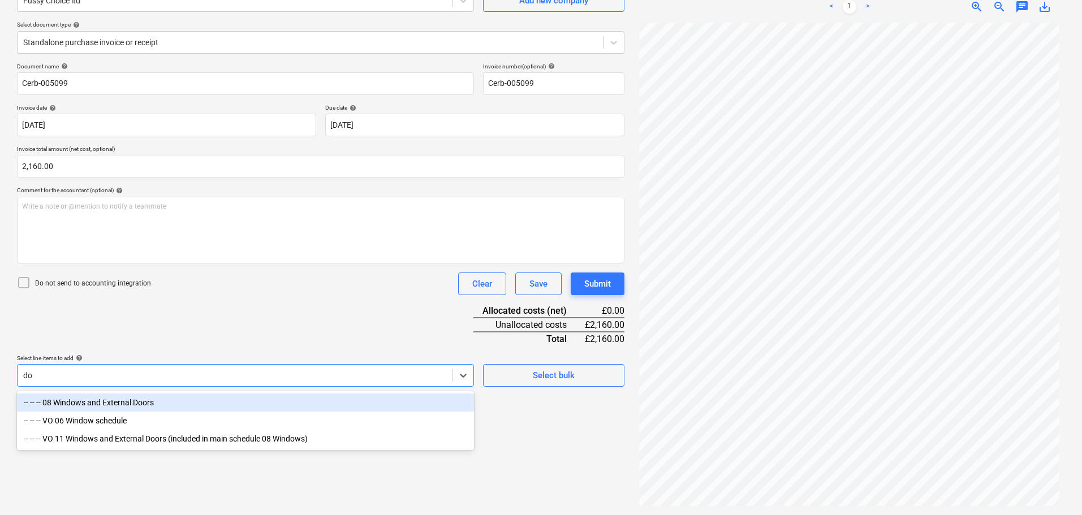
type input "doo"
click at [124, 400] on div "-- -- -- 08 Windows and External Doors" at bounding box center [245, 403] width 457 height 18
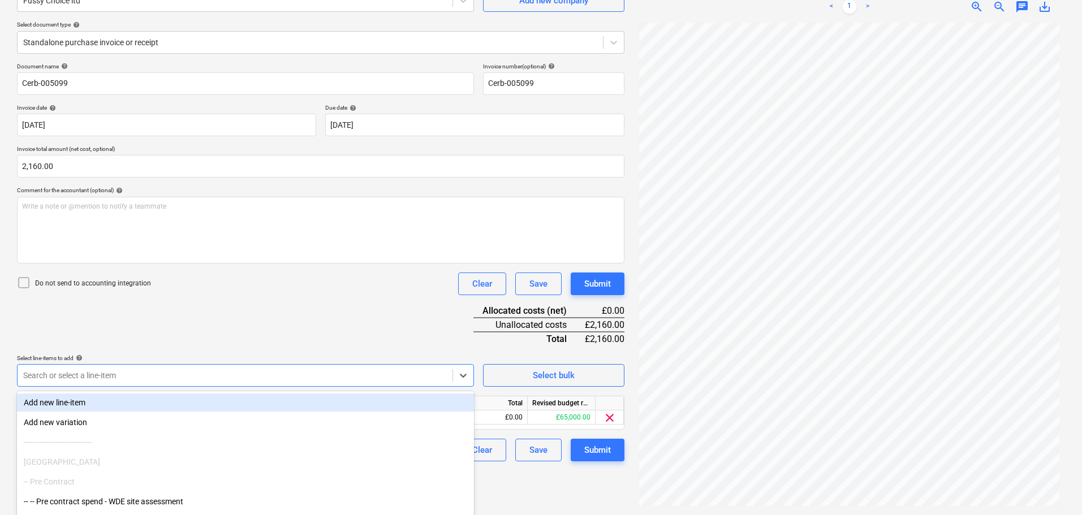
click at [261, 287] on div "Do not send to accounting integration Clear Save Submit" at bounding box center [320, 284] width 607 height 23
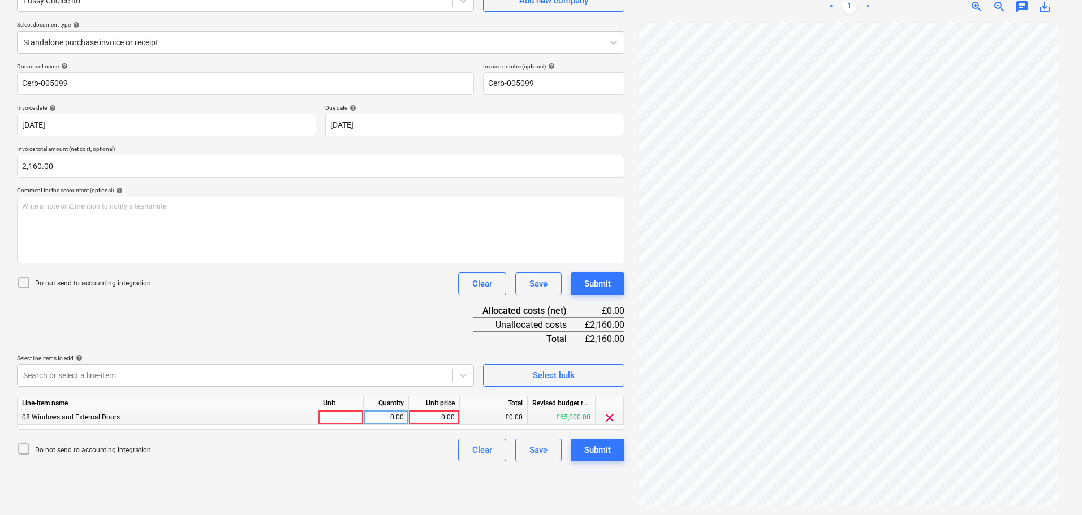
click at [444, 416] on div "0.00" at bounding box center [433, 417] width 41 height 14
type input "2160"
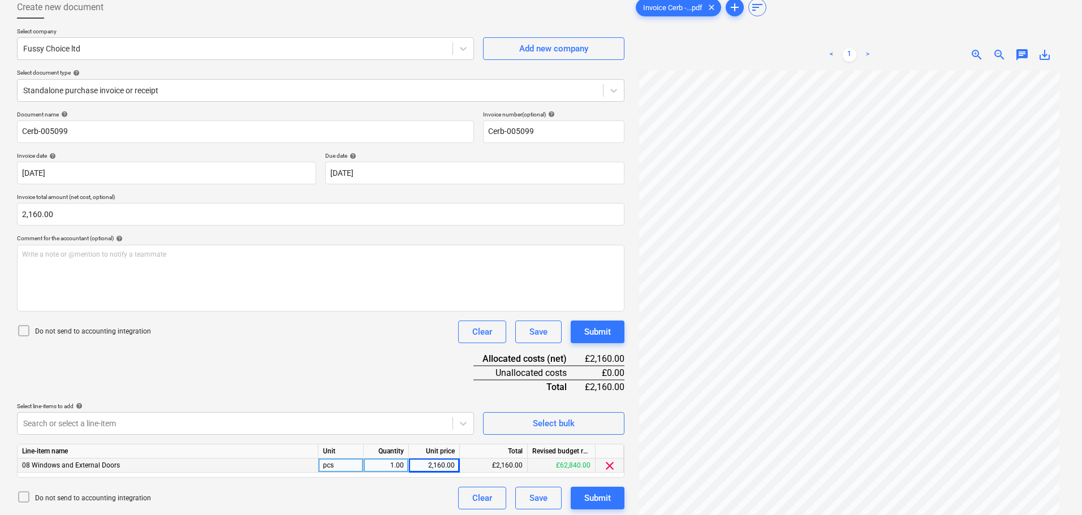
scroll to position [0, 0]
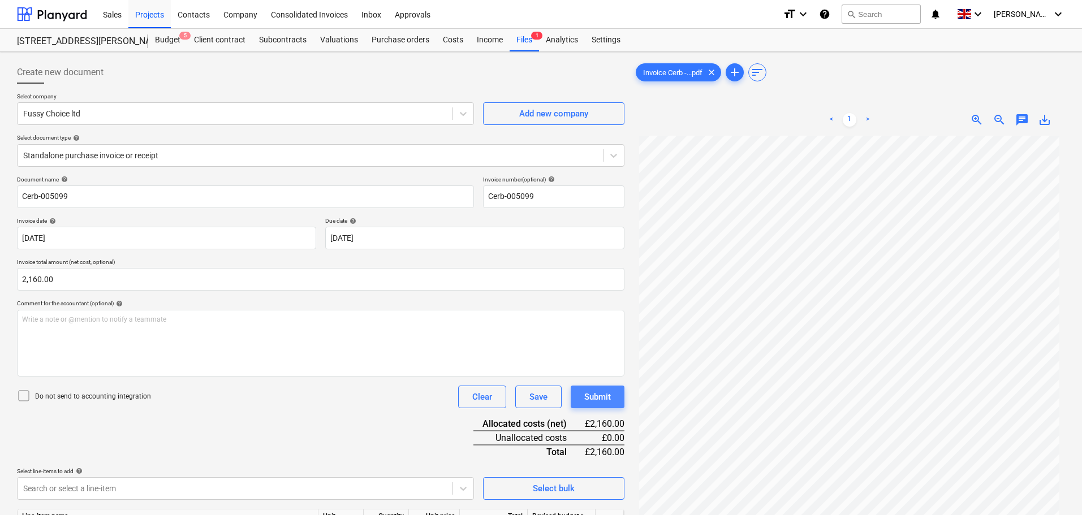
click at [608, 398] on div "Submit" at bounding box center [597, 397] width 27 height 15
